Goal: Task Accomplishment & Management: Use online tool/utility

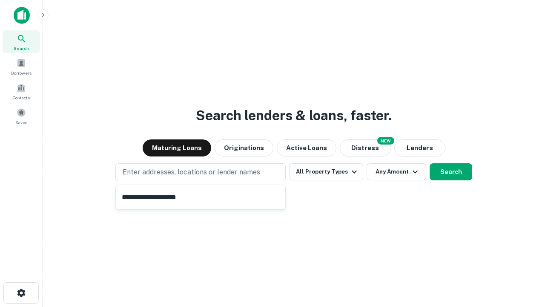
type input "**********"
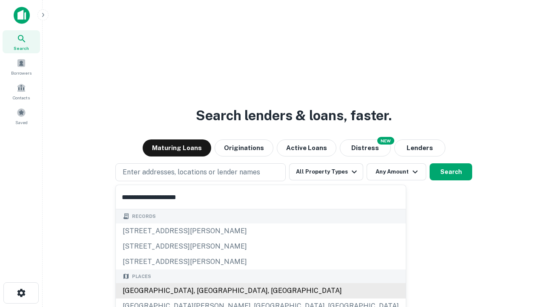
click at [204, 290] on div "[GEOGRAPHIC_DATA], [GEOGRAPHIC_DATA], [GEOGRAPHIC_DATA]" at bounding box center [261, 290] width 290 height 15
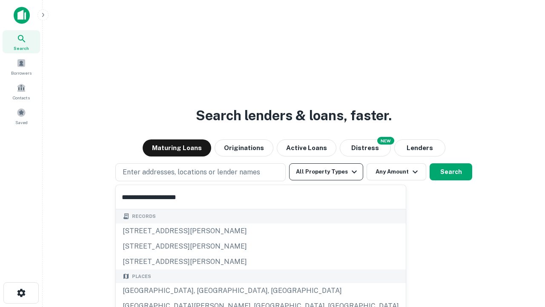
click at [326, 172] on button "All Property Types" at bounding box center [326, 171] width 74 height 17
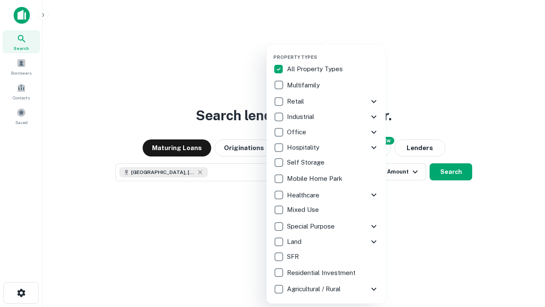
click at [333, 52] on button "button" at bounding box center [332, 52] width 119 height 0
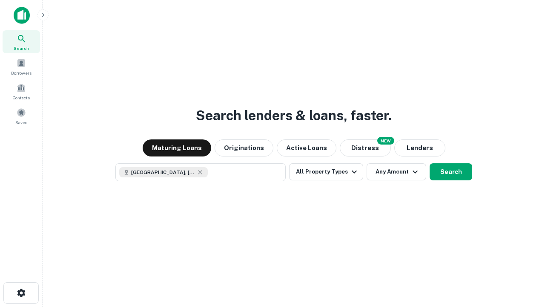
scroll to position [14, 0]
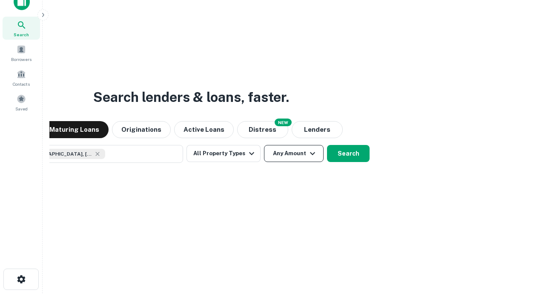
click at [264, 145] on button "Any Amount" at bounding box center [294, 153] width 60 height 17
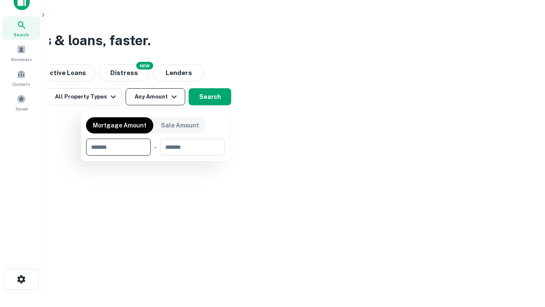
type input "*******"
click at [155, 155] on button "button" at bounding box center [155, 155] width 139 height 0
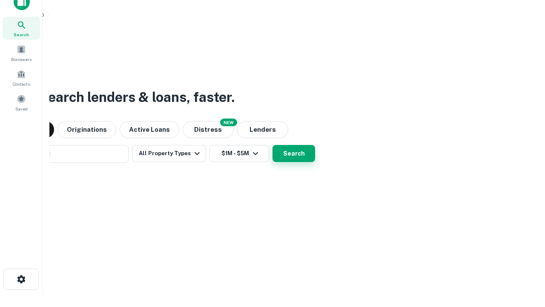
click at [272, 145] on button "Search" at bounding box center [293, 153] width 43 height 17
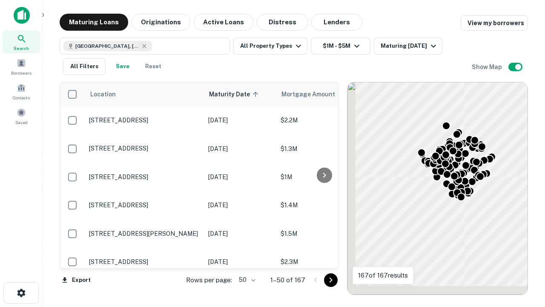
click at [246, 279] on body "Search Borrowers Contacts Saved Maturing Loans Originations Active Loans Distre…" at bounding box center [272, 153] width 545 height 307
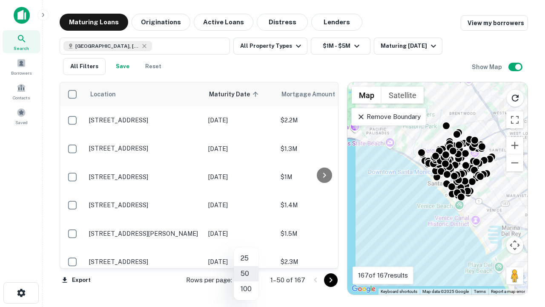
click at [246, 258] on li "25" at bounding box center [246, 257] width 25 height 15
